Goal: Transaction & Acquisition: Subscribe to service/newsletter

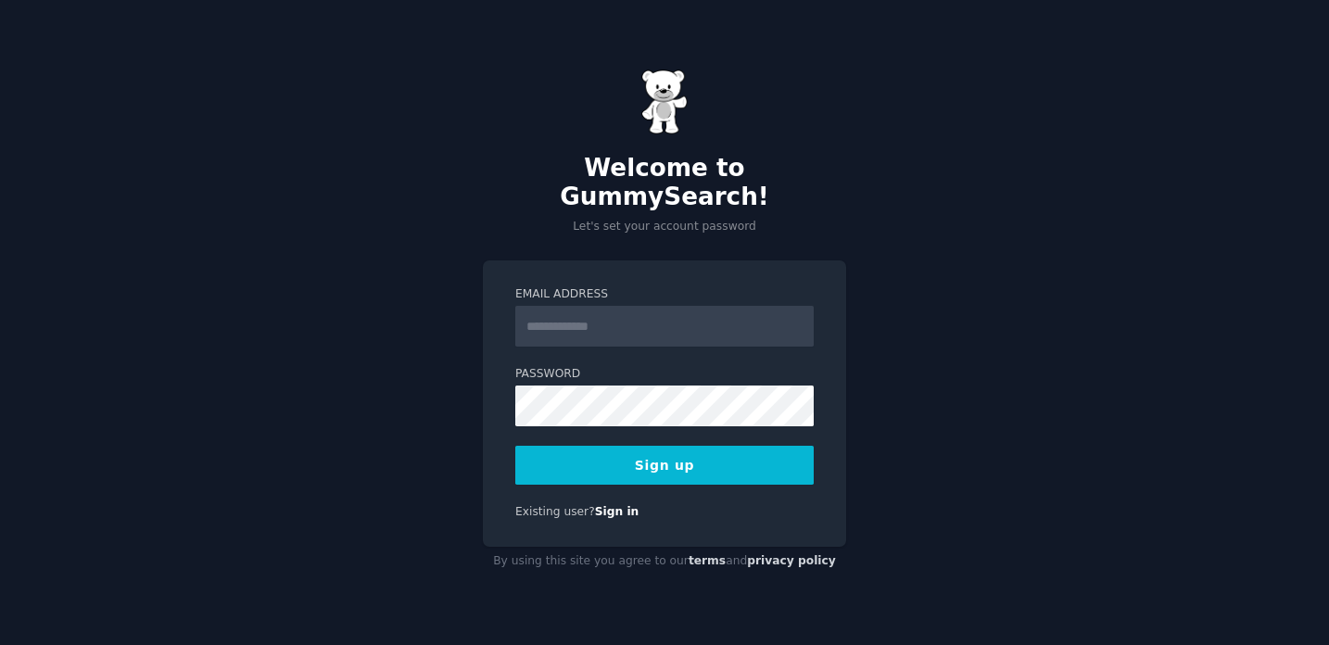
click at [636, 318] on input "Email Address" at bounding box center [664, 326] width 298 height 41
click at [556, 308] on input "**********" at bounding box center [664, 326] width 298 height 41
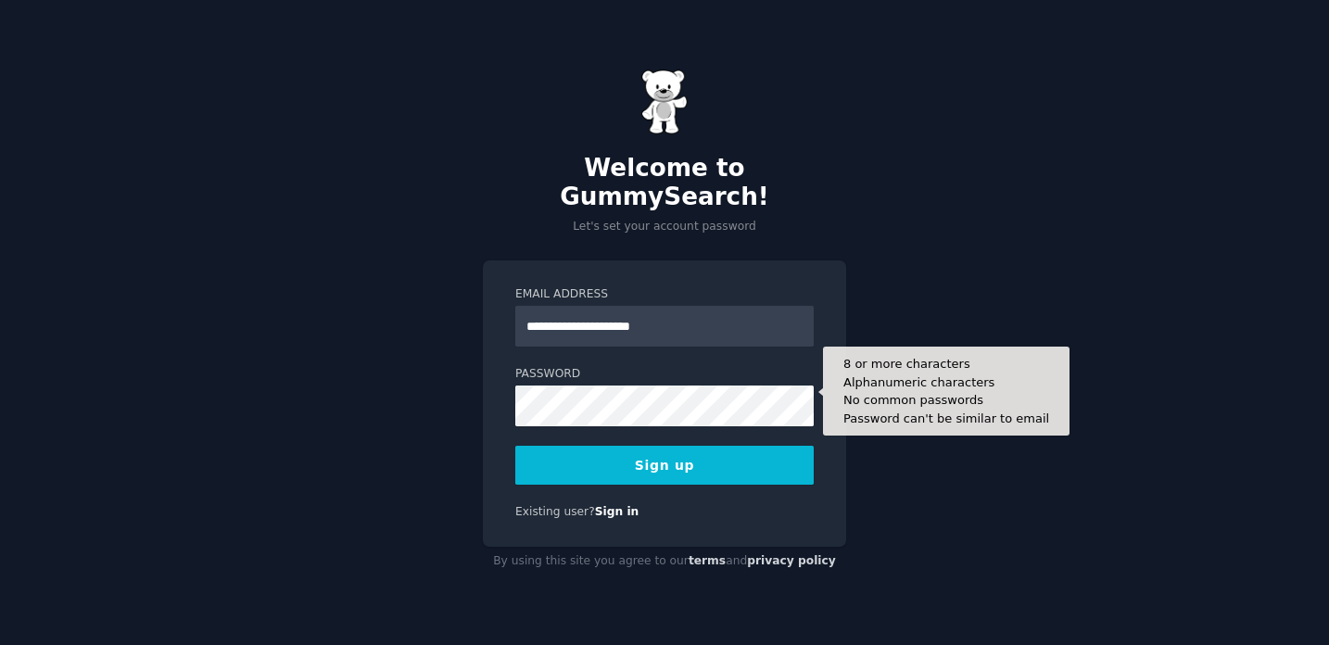
type input "**********"
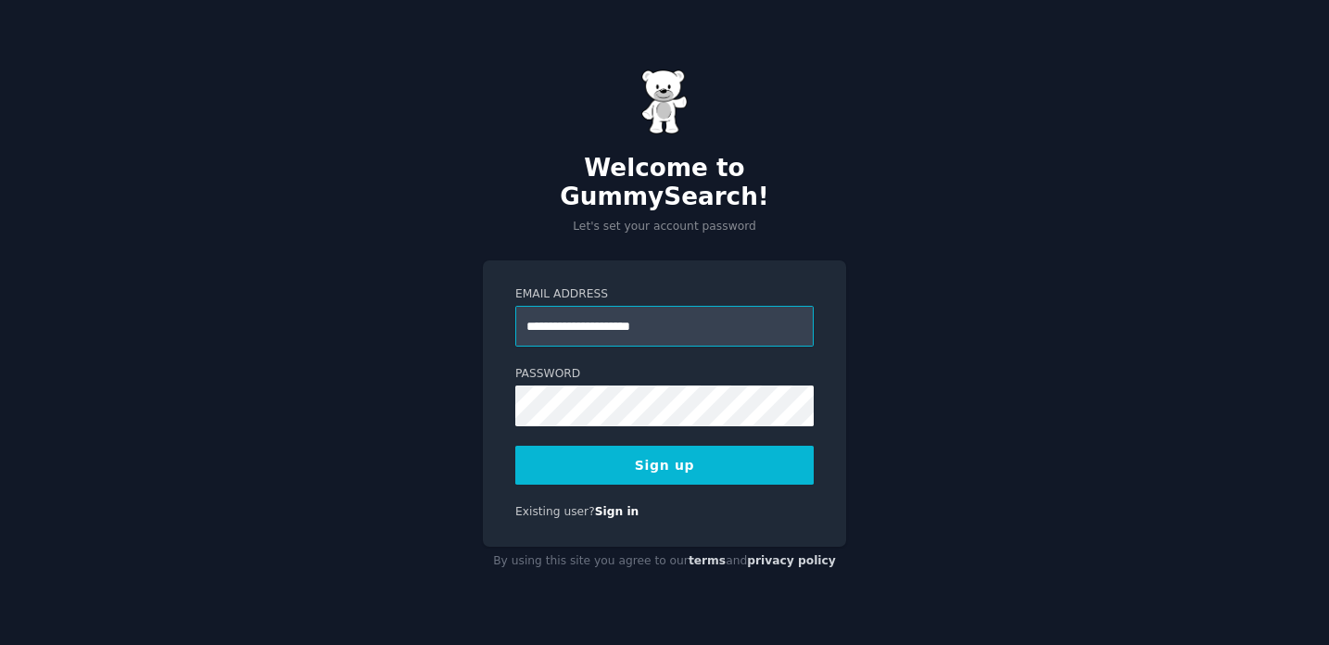
click at [650, 312] on input "**********" at bounding box center [664, 326] width 298 height 41
click at [591, 457] on button "Sign up" at bounding box center [664, 465] width 298 height 39
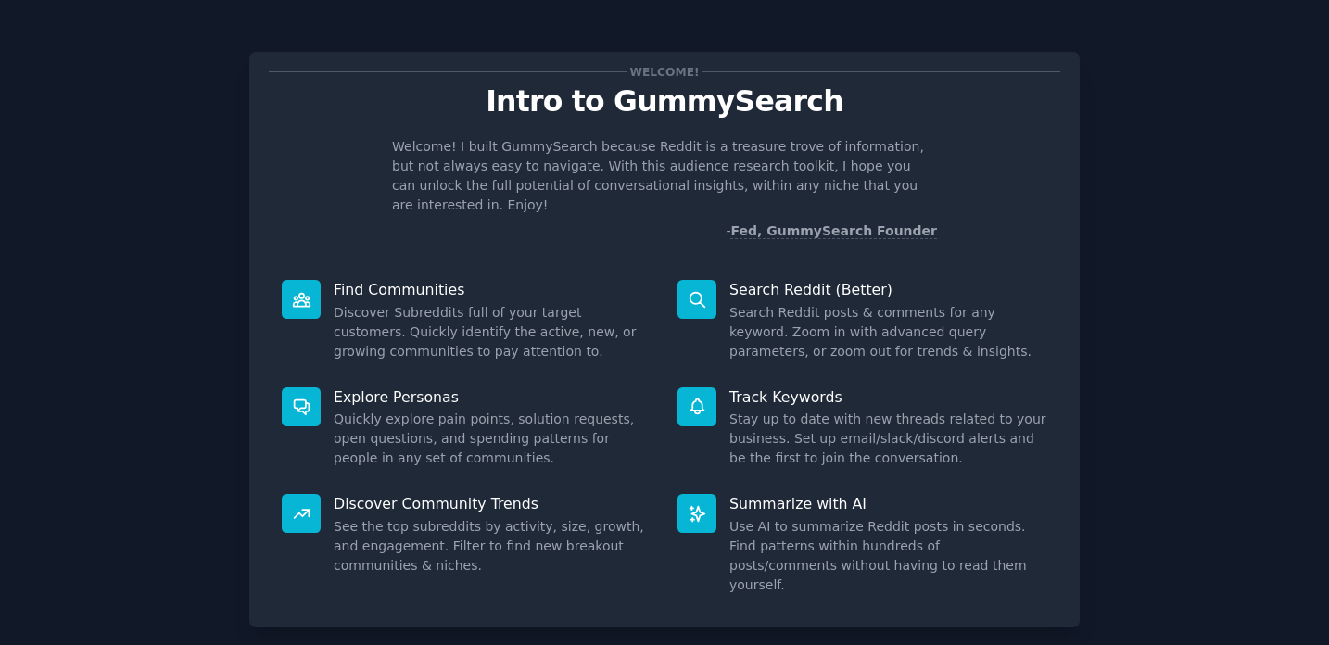
scroll to position [80, 0]
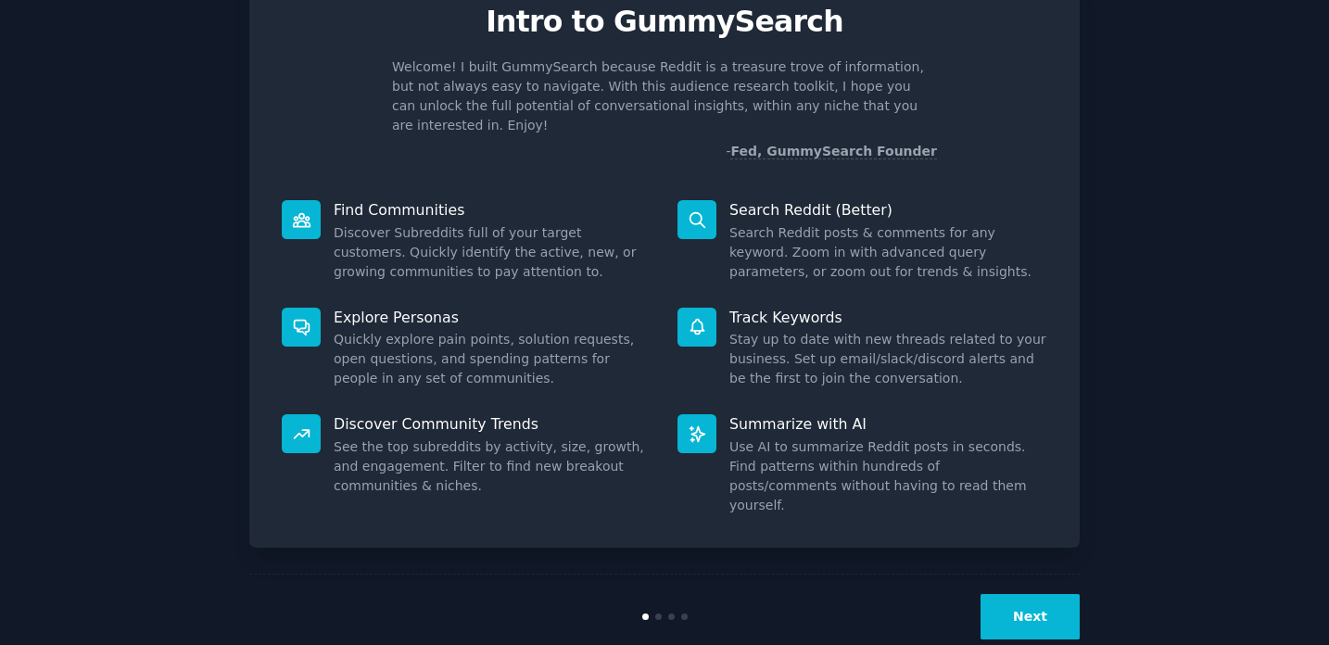
click at [1008, 594] on button "Next" at bounding box center [1030, 616] width 99 height 45
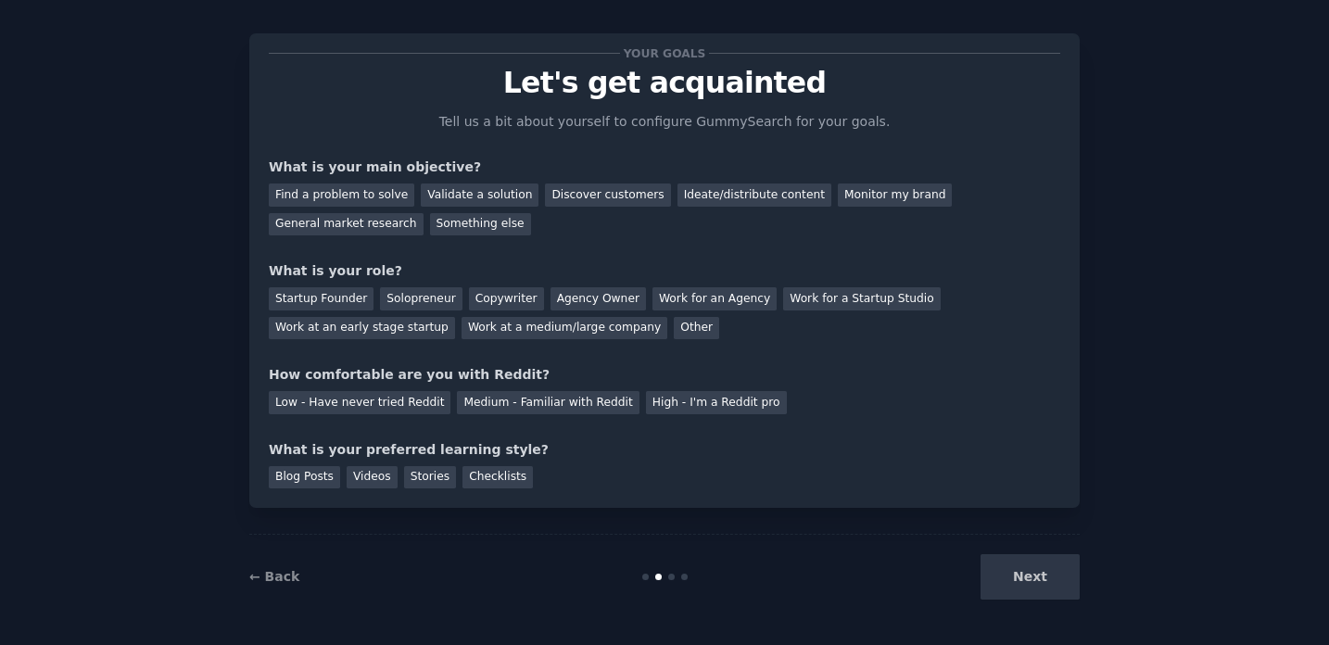
click at [1020, 586] on div "Next" at bounding box center [941, 576] width 277 height 45
click at [1032, 577] on div "Next" at bounding box center [941, 576] width 277 height 45
click at [359, 194] on div "Find a problem to solve" at bounding box center [342, 195] width 146 height 23
click at [543, 415] on div "Your goals Let's get acquainted Tell us a bit about yourself to configure Gummy…" at bounding box center [665, 271] width 792 height 436
click at [540, 398] on div "Medium - Familiar with Reddit" at bounding box center [548, 402] width 182 height 23
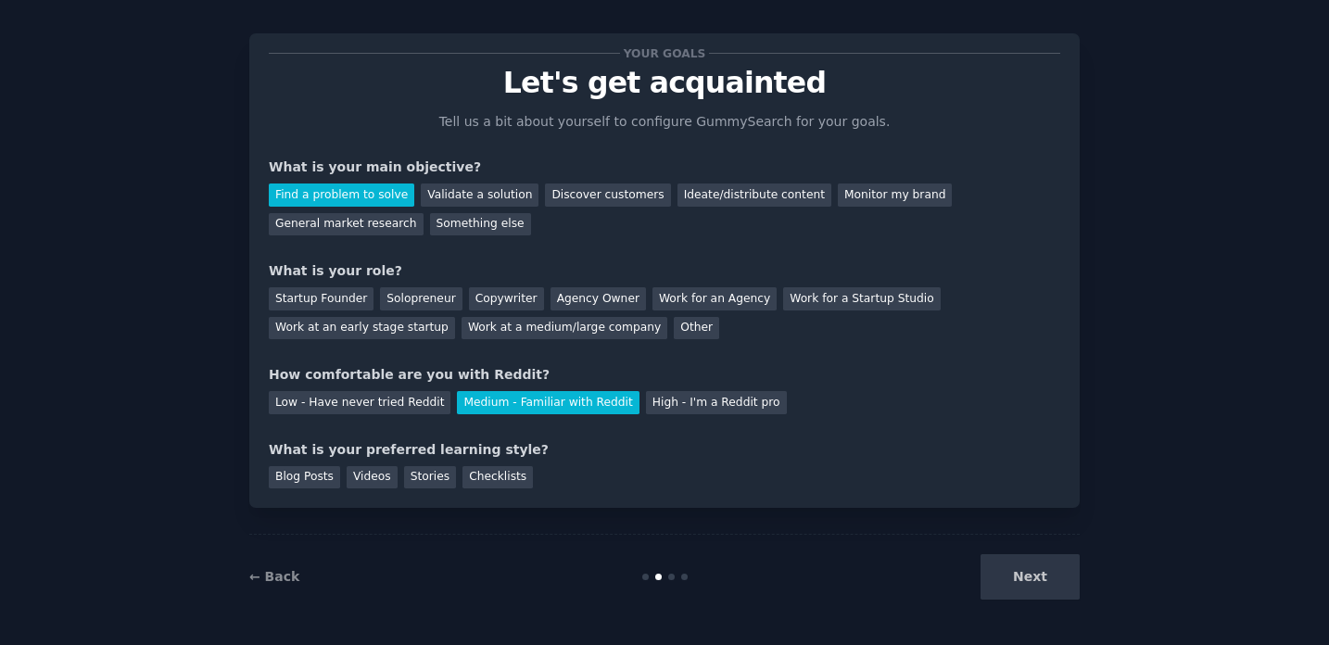
click at [525, 311] on div "Startup Founder Solopreneur Copywriter Agency Owner Work for an Agency Work for…" at bounding box center [665, 310] width 792 height 58
click at [515, 302] on div "Copywriter" at bounding box center [506, 298] width 75 height 23
click at [425, 484] on div "Stories" at bounding box center [430, 477] width 52 height 23
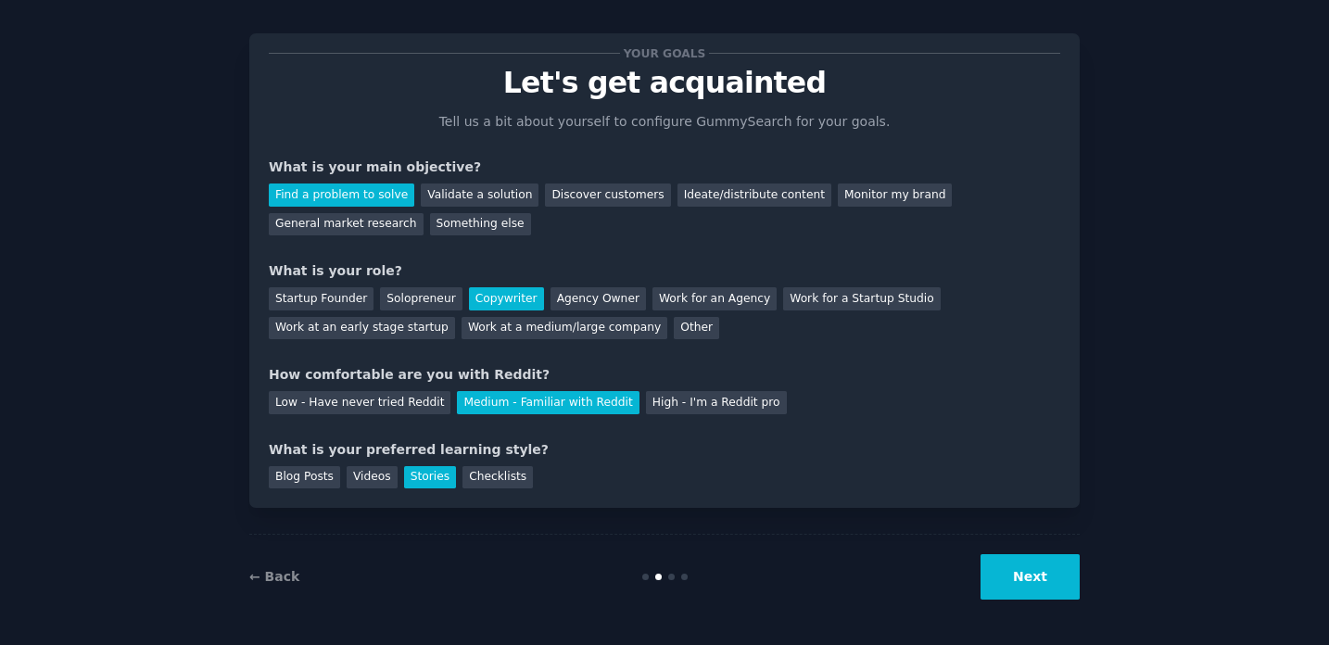
click at [1031, 609] on div "← Back Next" at bounding box center [664, 576] width 831 height 85
click at [1025, 586] on button "Next" at bounding box center [1030, 576] width 99 height 45
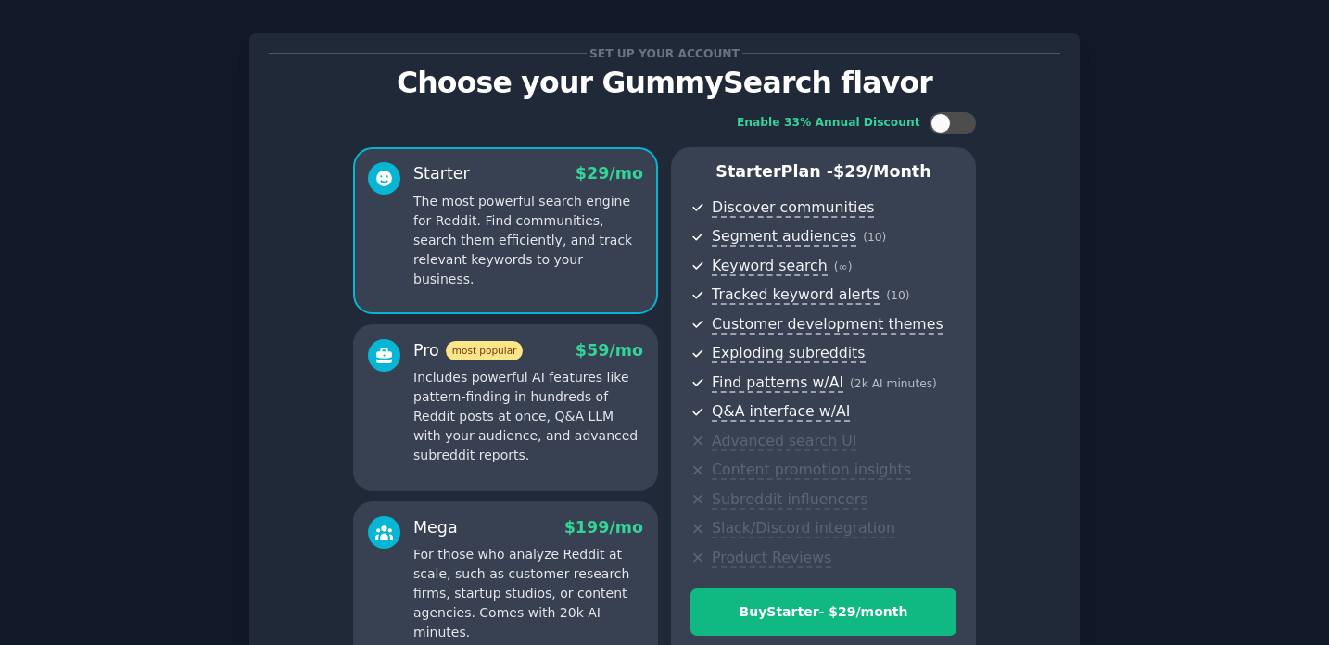
scroll to position [218, 0]
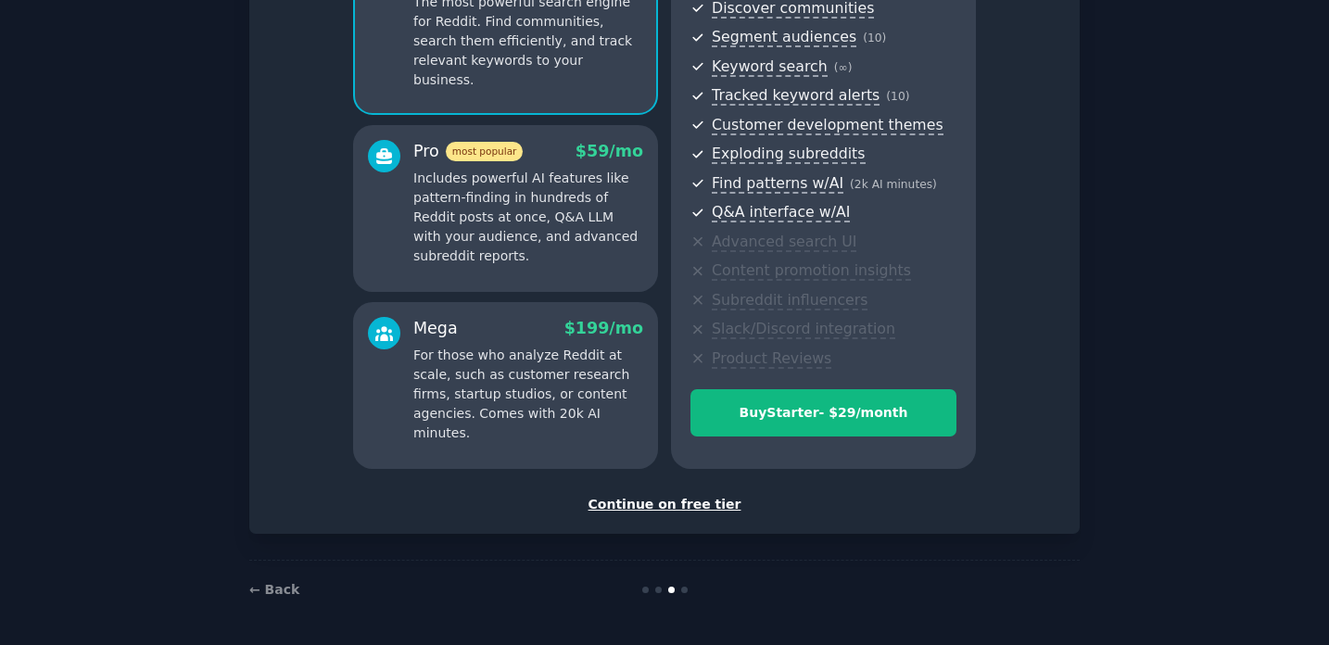
click at [686, 501] on div "Continue on free tier" at bounding box center [665, 504] width 792 height 19
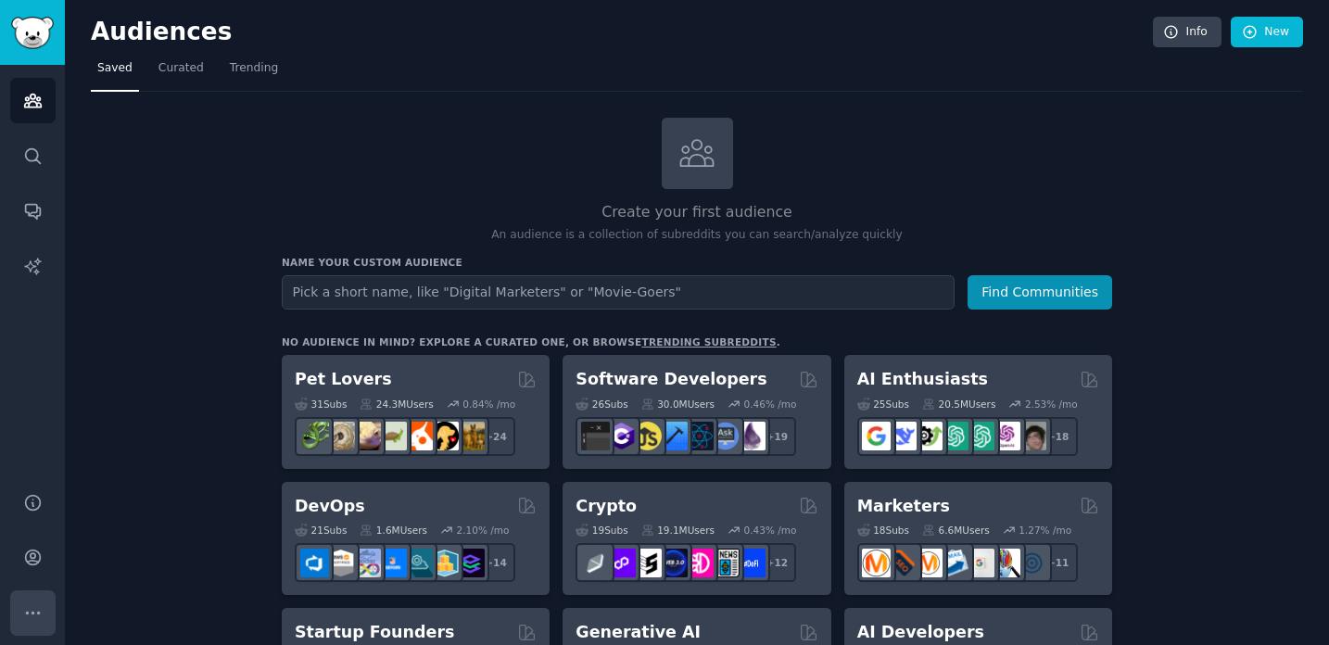
click at [35, 612] on icon "Sidebar" at bounding box center [32, 612] width 19 height 19
